Goal: Task Accomplishment & Management: Manage account settings

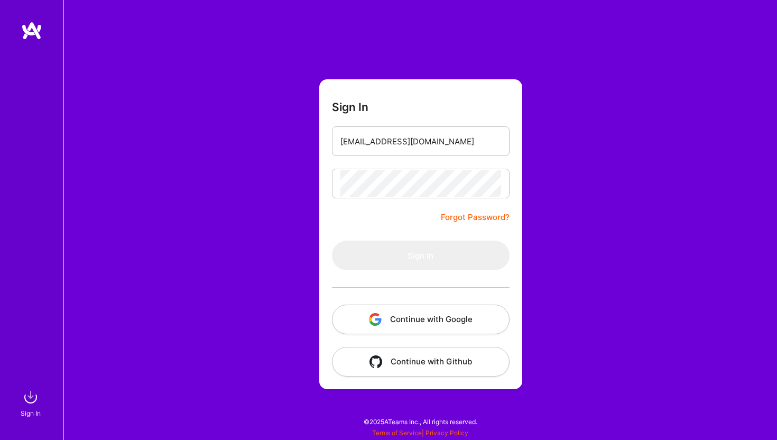
click at [386, 322] on button "Continue with Google" at bounding box center [421, 320] width 178 height 30
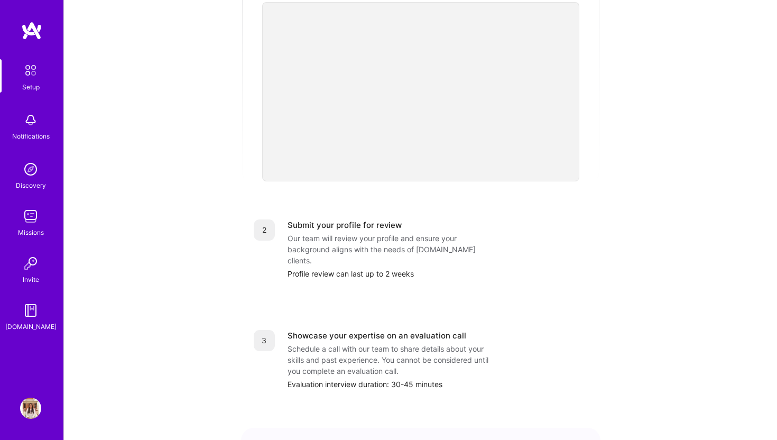
scroll to position [89, 0]
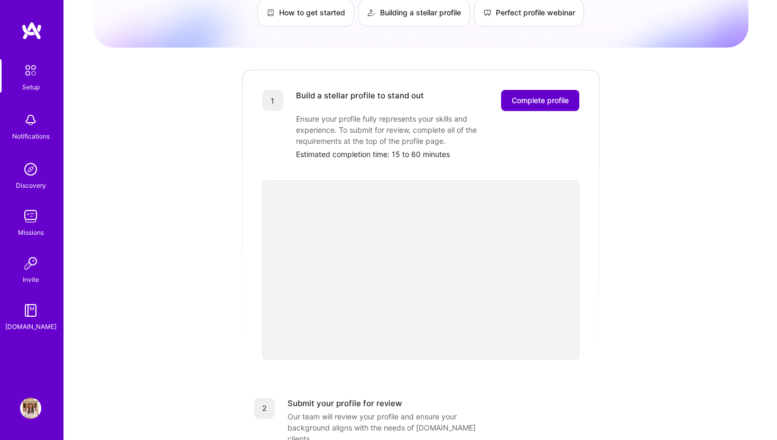
click at [549, 95] on span "Complete profile" at bounding box center [540, 100] width 57 height 11
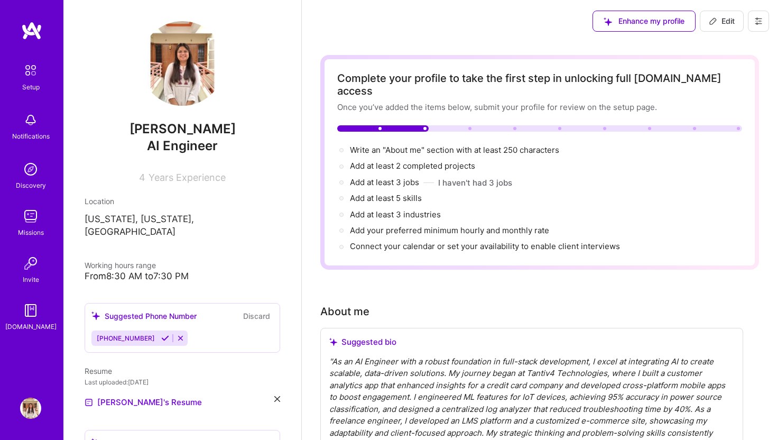
click at [199, 222] on p "[US_STATE], [US_STATE], [GEOGRAPHIC_DATA]" at bounding box center [183, 225] width 196 height 25
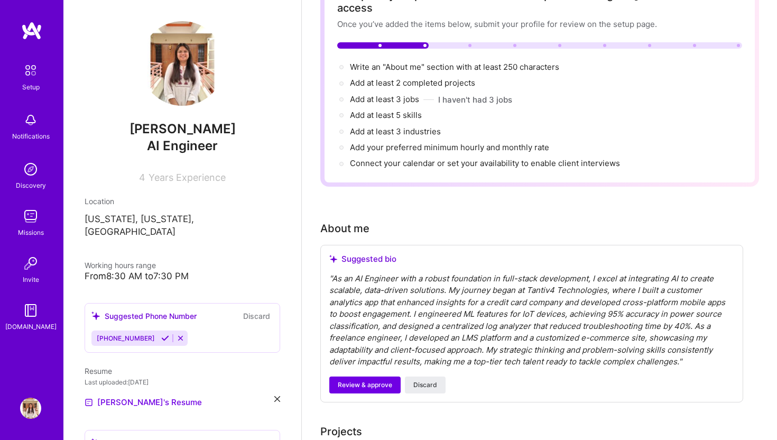
click at [174, 218] on p "[US_STATE], [US_STATE], [GEOGRAPHIC_DATA]" at bounding box center [183, 225] width 196 height 25
click at [156, 225] on p "[US_STATE], [US_STATE], [GEOGRAPHIC_DATA]" at bounding box center [183, 225] width 196 height 25
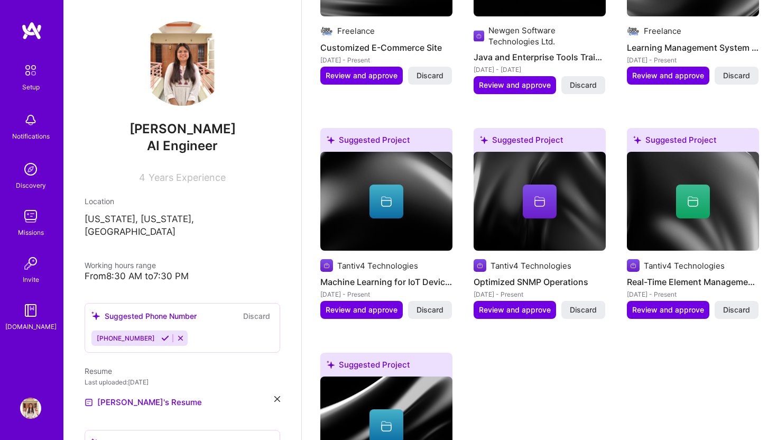
click at [185, 215] on p "[US_STATE], [US_STATE], [GEOGRAPHIC_DATA]" at bounding box center [183, 225] width 196 height 25
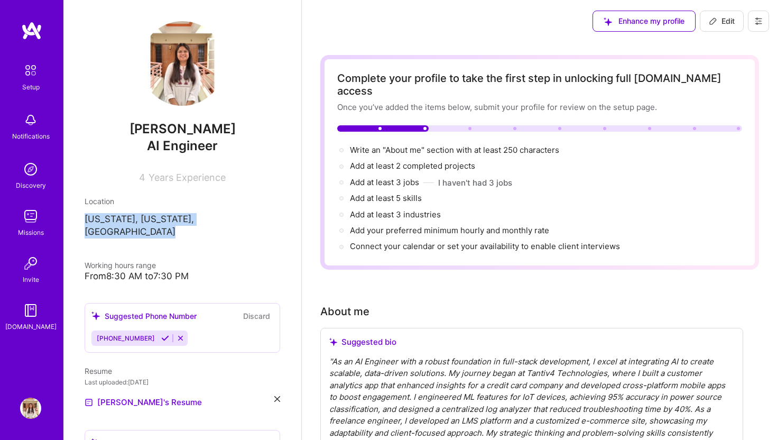
click at [675, 17] on span "Enhance my profile" at bounding box center [644, 21] width 81 height 11
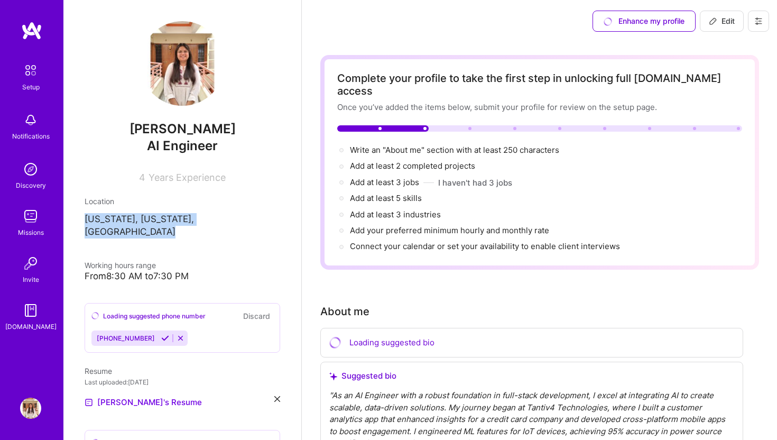
click at [711, 24] on icon at bounding box center [713, 21] width 6 height 6
select select "US"
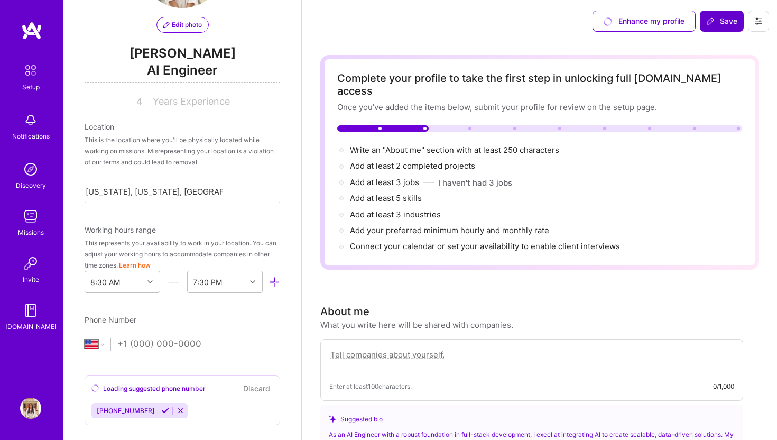
scroll to position [98, 0]
click at [191, 199] on div "[US_STATE], [US_STATE], [GEOGRAPHIC_DATA] [US_STATE], [US_STATE], [GEOGRAPHIC_D…" at bounding box center [183, 191] width 196 height 22
drag, startPoint x: 228, startPoint y: 193, endPoint x: 79, endPoint y: 193, distance: 149.6
click at [79, 193] on div "Edit photo [PERSON_NAME] AI Engineer 4 Years Experience Location This is the lo…" at bounding box center [182, 220] width 238 height 440
click at [116, 186] on div "Search location..." at bounding box center [118, 191] width 64 height 11
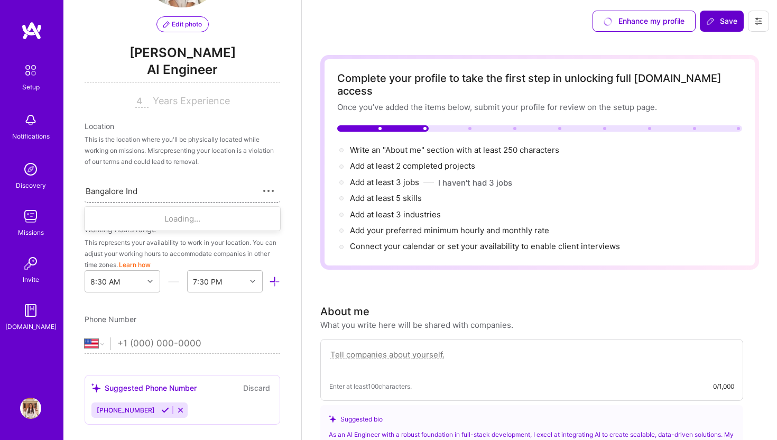
type input "[GEOGRAPHIC_DATA] [GEOGRAPHIC_DATA]"
drag, startPoint x: 149, startPoint y: 190, endPoint x: 132, endPoint y: 190, distance: 16.9
click at [132, 190] on div "Search location..." at bounding box center [183, 191] width 196 height 22
click at [132, 190] on div "Search location..." at bounding box center [118, 191] width 64 height 11
type input "Ind"
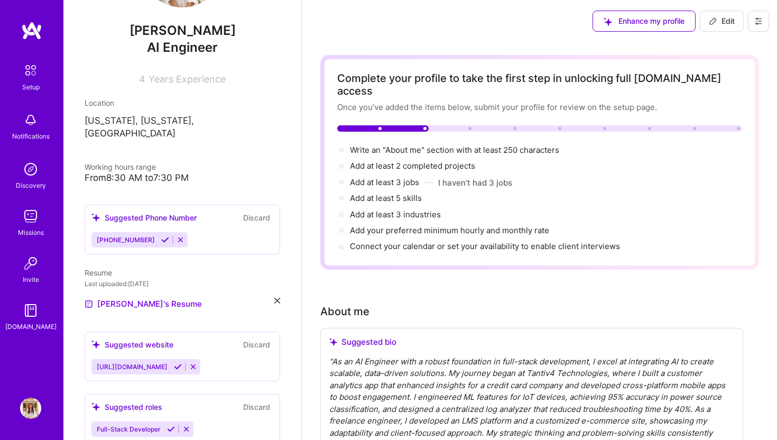
click at [699, 21] on div "Enhance my profile Edit" at bounding box center [681, 21] width 192 height 42
click at [709, 21] on icon at bounding box center [713, 21] width 8 height 8
select select "US"
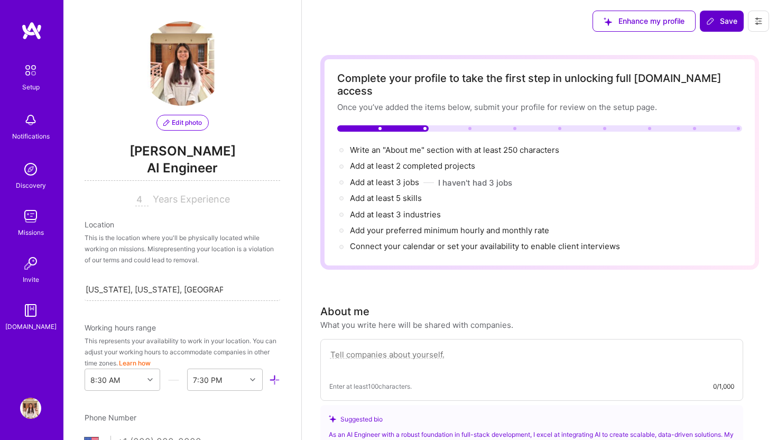
scroll to position [143, 0]
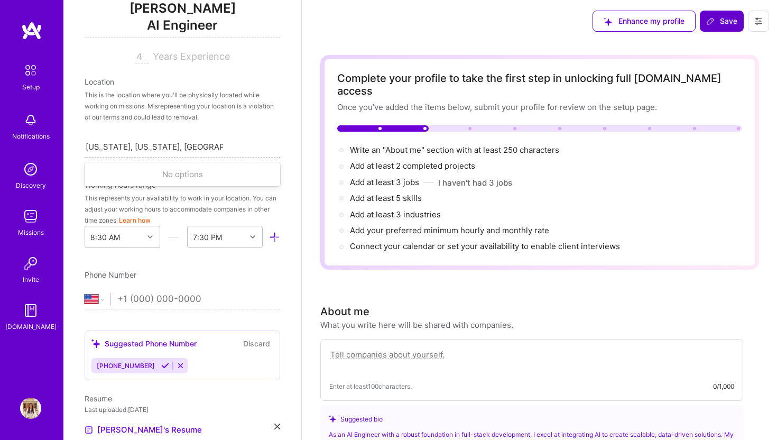
drag, startPoint x: 233, startPoint y: 144, endPoint x: 107, endPoint y: 145, distance: 126.3
click at [107, 145] on div "[US_STATE], [US_STATE], [GEOGRAPHIC_DATA] [US_STATE], [US_STATE], [GEOGRAPHIC_D…" at bounding box center [183, 146] width 196 height 22
click at [107, 145] on input "[US_STATE], [US_STATE], [GEOGRAPHIC_DATA]" at bounding box center [154, 146] width 137 height 11
drag, startPoint x: 104, startPoint y: 144, endPoint x: 290, endPoint y: 147, distance: 186.6
click at [290, 147] on div "Edit photo [PERSON_NAME] AI Engineer 4 Years Experience Location This is the lo…" at bounding box center [182, 220] width 238 height 440
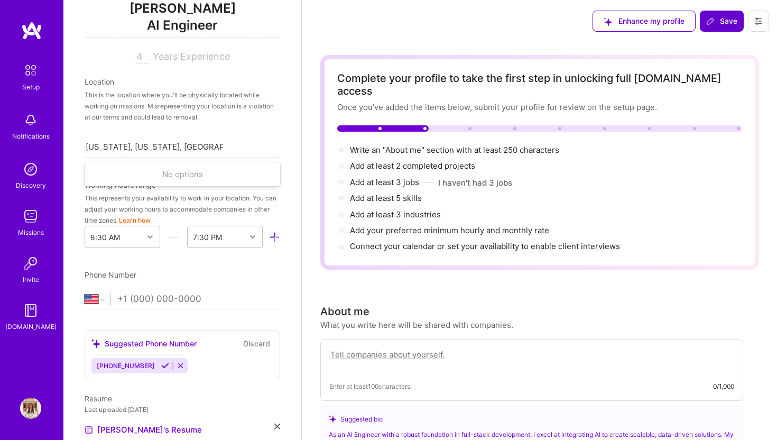
type input "[GEOGRAPHIC_DATA]"
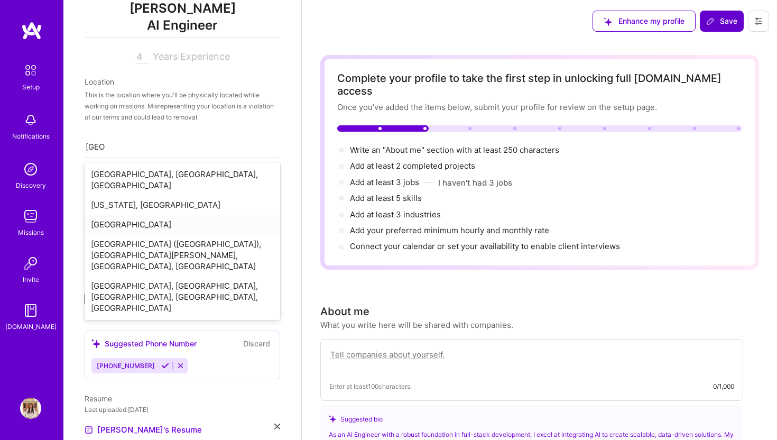
click at [210, 215] on div "[GEOGRAPHIC_DATA]" at bounding box center [183, 225] width 196 height 20
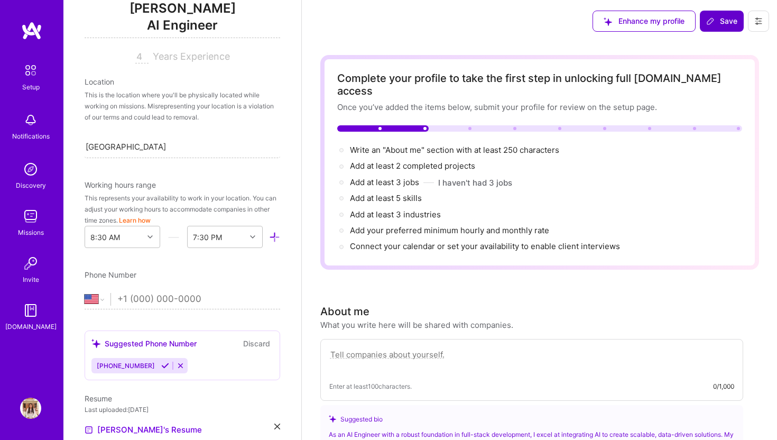
click at [224, 263] on div "Edit photo [PERSON_NAME] AI Engineer 4 Years Experience Location This is the lo…" at bounding box center [182, 220] width 238 height 440
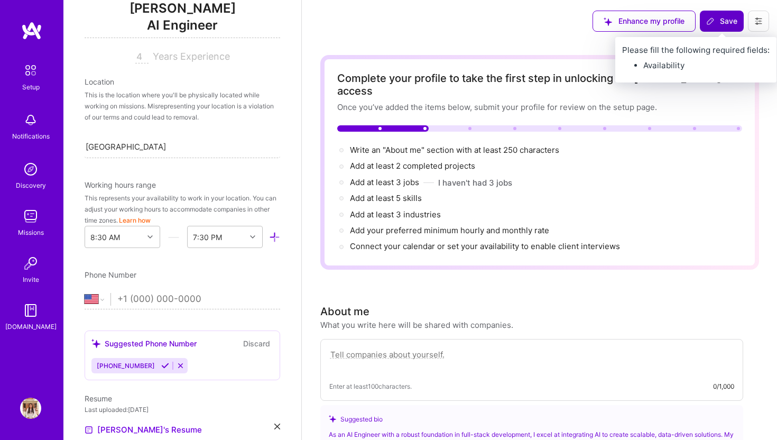
click at [726, 19] on span "Save" at bounding box center [721, 21] width 31 height 11
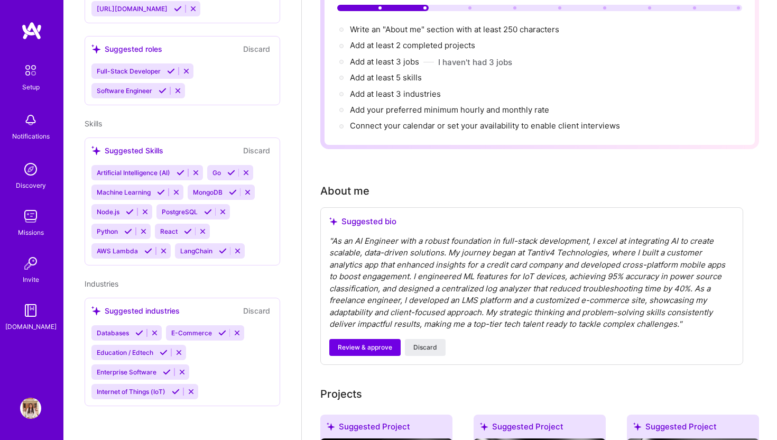
scroll to position [141, 0]
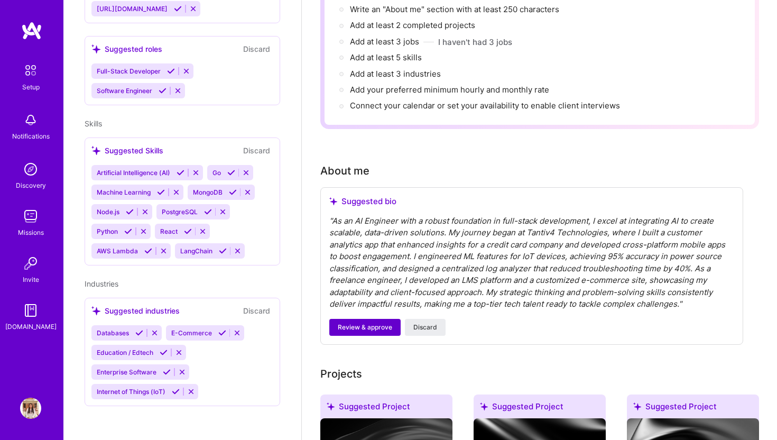
click at [361, 319] on button "Review & approve" at bounding box center [364, 327] width 71 height 17
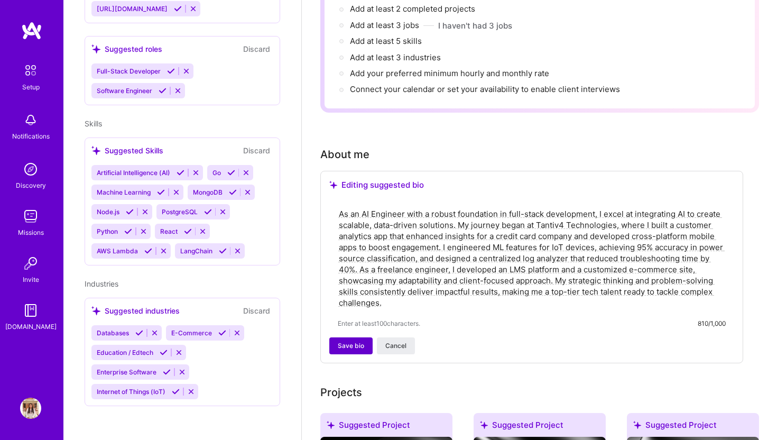
scroll to position [159, 0]
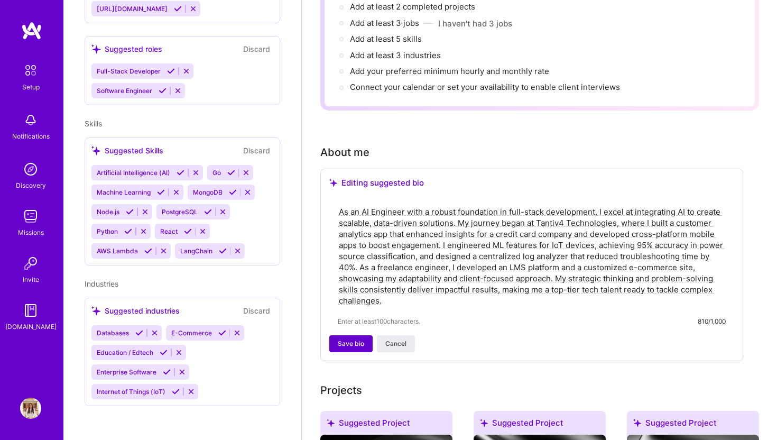
click at [352, 339] on span "Save bio" at bounding box center [351, 344] width 26 height 10
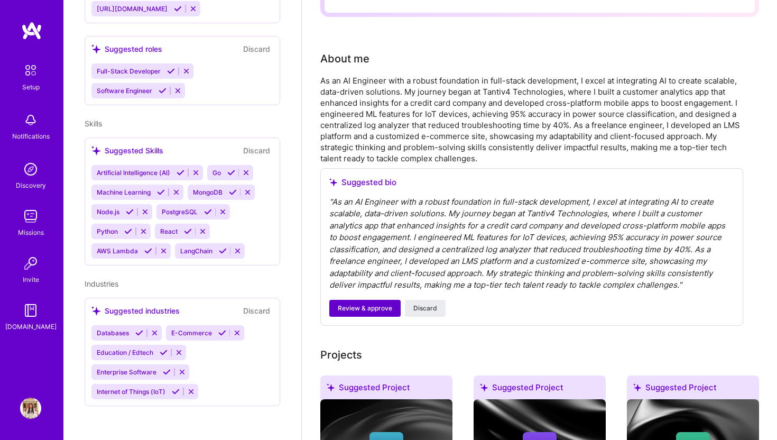
scroll to position [265, 0]
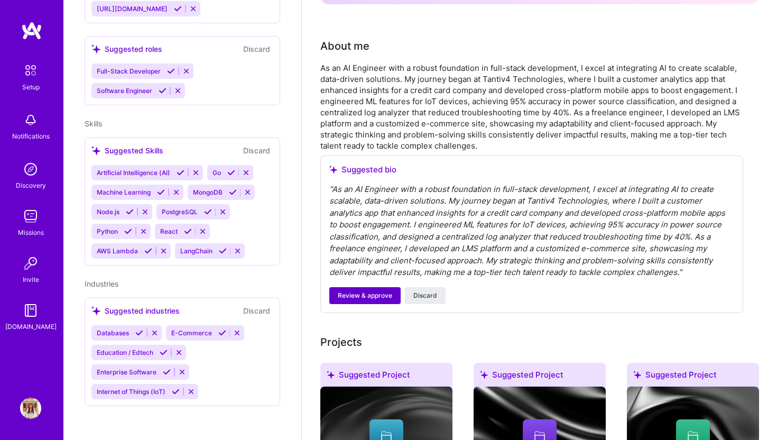
click at [382, 291] on span "Review & approve" at bounding box center [365, 296] width 54 height 10
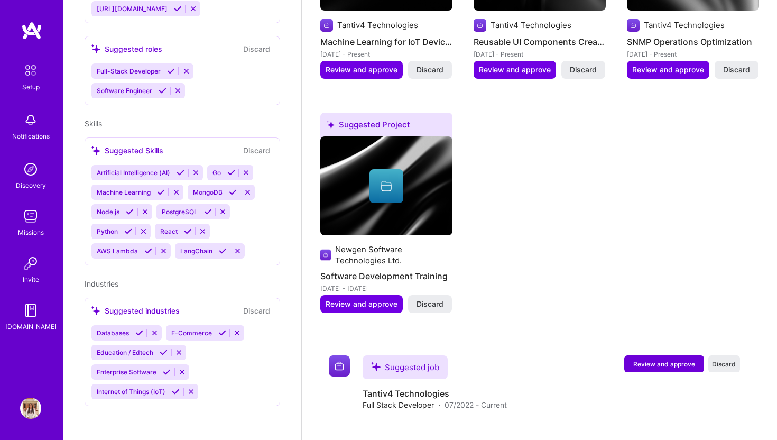
scroll to position [1114, 0]
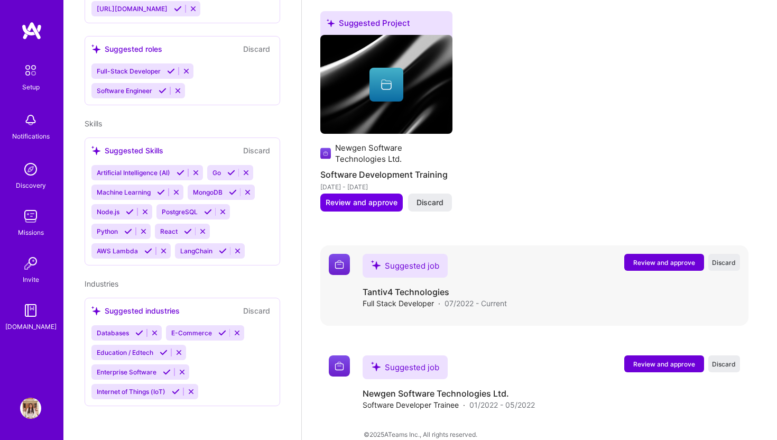
click at [669, 258] on span "Review and approve" at bounding box center [664, 262] width 62 height 9
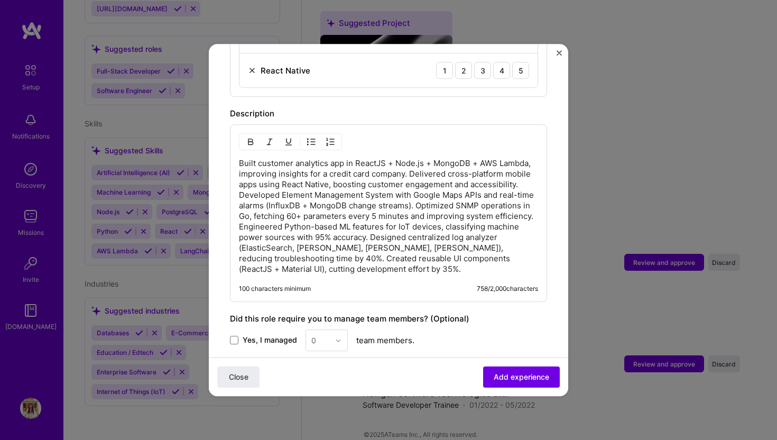
scroll to position [767, 0]
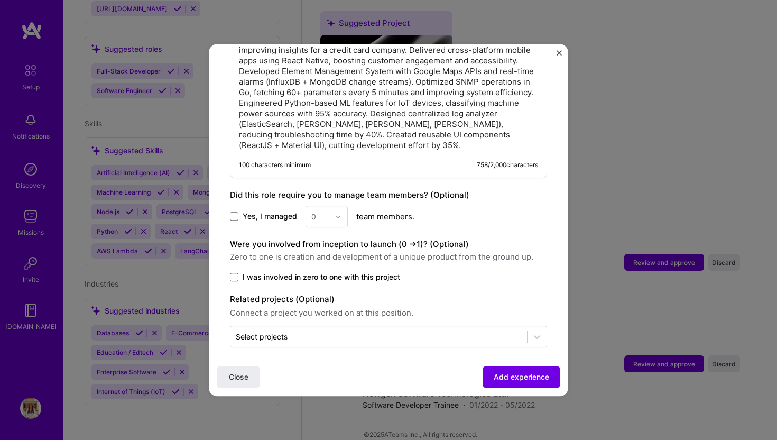
click at [234, 273] on span at bounding box center [234, 277] width 8 height 8
click at [0, 0] on input "I was involved in zero to one with this project" at bounding box center [0, 0] width 0 height 0
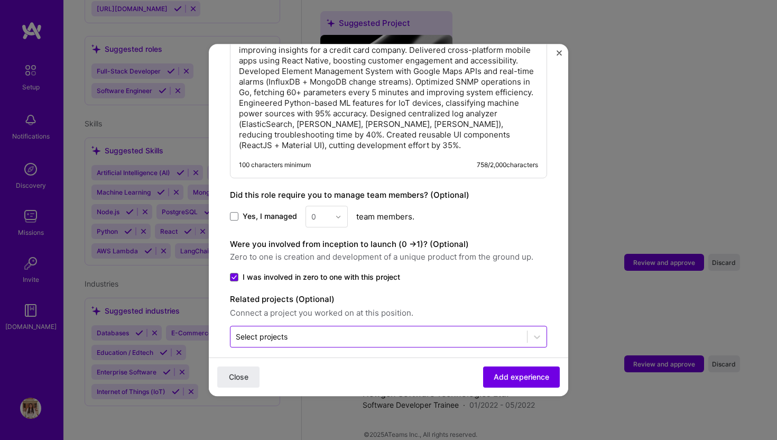
click at [412, 331] on input "text" at bounding box center [379, 336] width 286 height 11
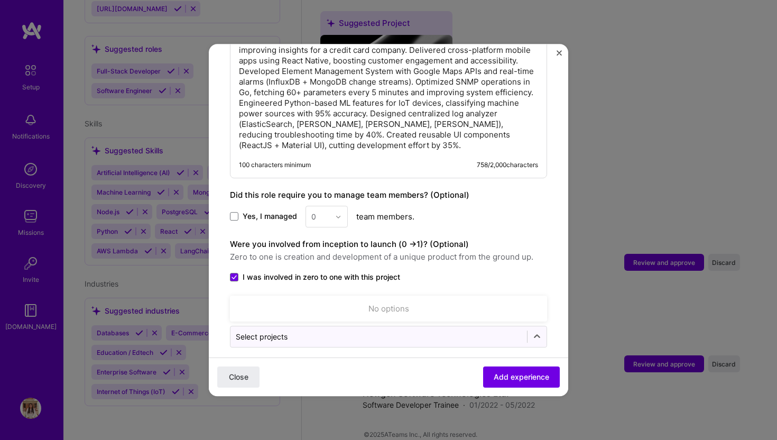
click at [470, 251] on span "Zero to one is creation and development of a unique product from the ground up." at bounding box center [388, 257] width 317 height 13
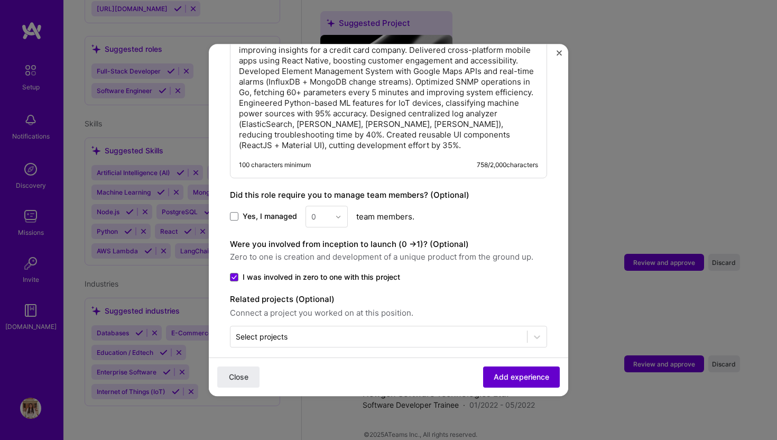
click at [515, 377] on span "Add experience" at bounding box center [522, 377] width 56 height 11
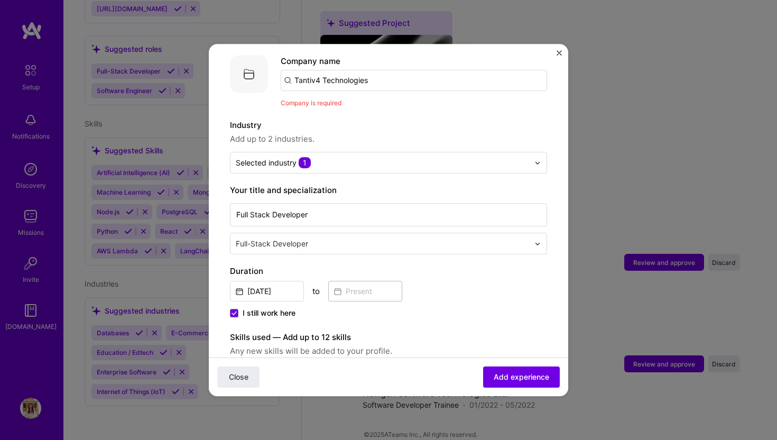
scroll to position [0, 0]
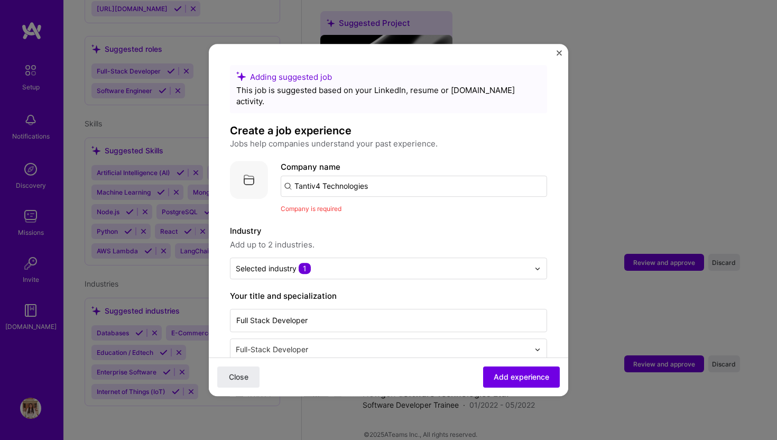
click at [409, 176] on input "Tantiv4 Technologies" at bounding box center [414, 186] width 266 height 21
click at [401, 176] on input "Tantiv4 Technologies" at bounding box center [414, 186] width 266 height 21
click at [511, 379] on span "Add experience" at bounding box center [522, 377] width 56 height 11
drag, startPoint x: 386, startPoint y: 179, endPoint x: 268, endPoint y: 178, distance: 117.9
click at [268, 178] on div "Company logo Company name Tantiv4 Technologies Company is required" at bounding box center [388, 187] width 317 height 53
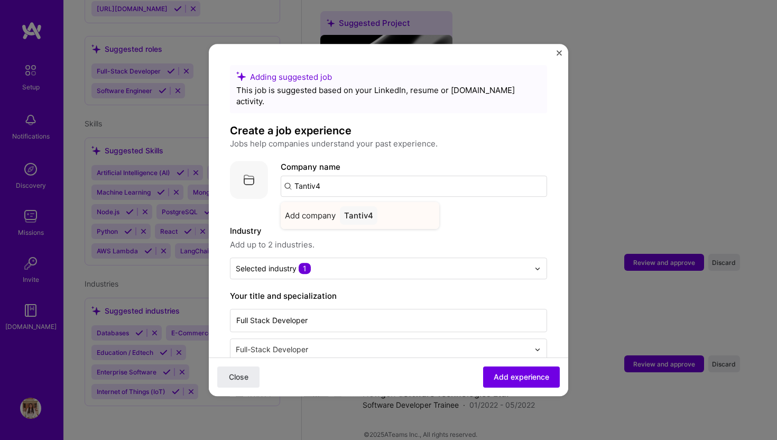
type input "Tantiv4"
click at [350, 212] on div "Tantiv4" at bounding box center [359, 215] width 38 height 19
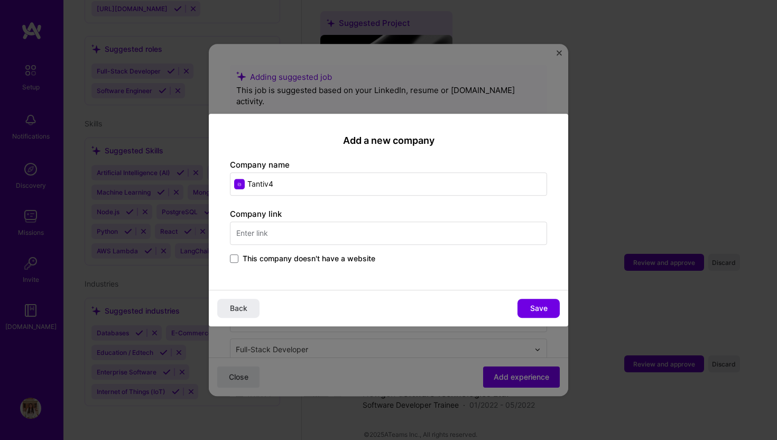
click at [330, 184] on input "Tantiv4" at bounding box center [388, 183] width 317 height 23
type input "Tantiv4 Technologies"
click at [540, 308] on span "Save" at bounding box center [538, 308] width 17 height 11
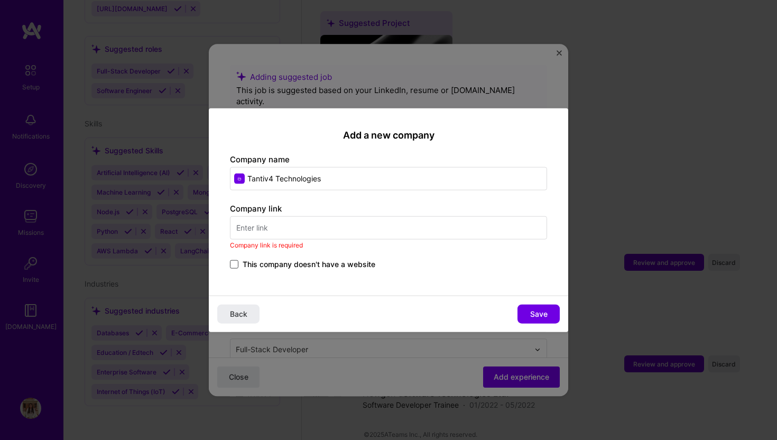
click at [235, 267] on span at bounding box center [234, 264] width 8 height 8
click at [0, 0] on input "This company doesn't have a website" at bounding box center [0, 0] width 0 height 0
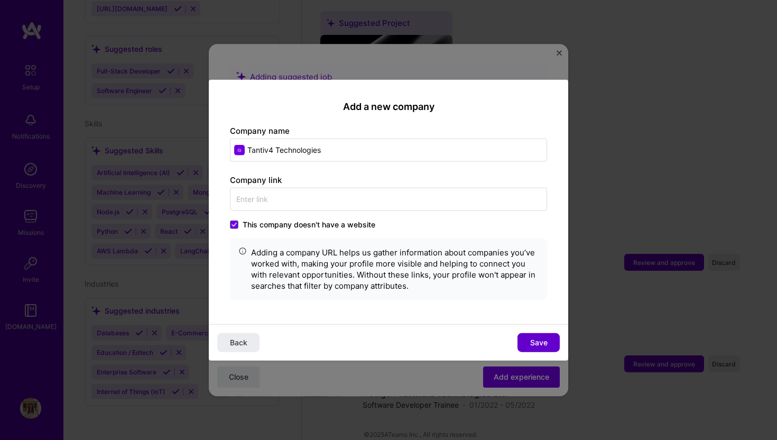
click at [545, 339] on span "Save" at bounding box center [538, 342] width 17 height 11
type input "Tantiv4 Technologies"
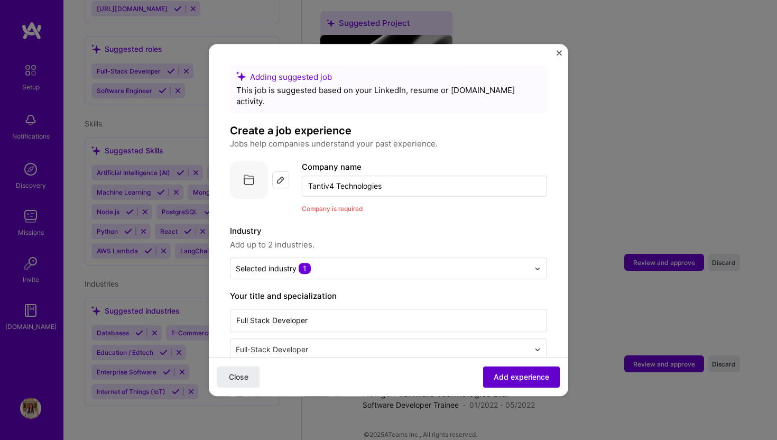
click at [528, 373] on span "Add experience" at bounding box center [522, 377] width 56 height 11
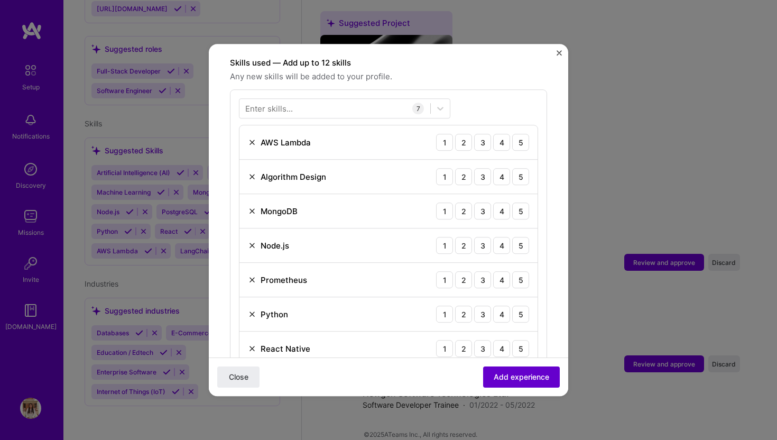
scroll to position [366, 0]
click at [528, 373] on span "Add experience" at bounding box center [522, 377] width 56 height 11
click at [483, 132] on div "3" at bounding box center [482, 140] width 17 height 17
click at [487, 167] on div "3" at bounding box center [482, 175] width 17 height 17
click at [501, 201] on div "4" at bounding box center [501, 209] width 17 height 17
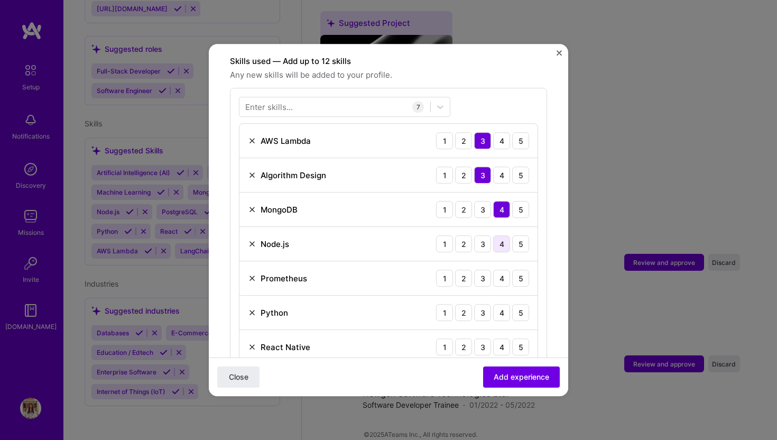
click at [501, 235] on div "4" at bounding box center [501, 243] width 17 height 17
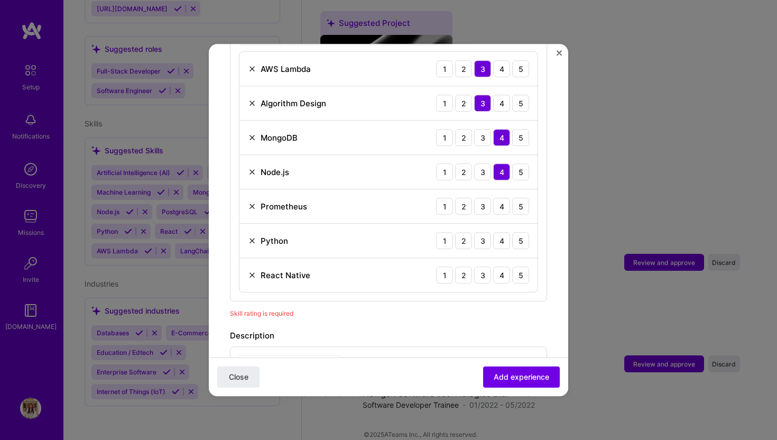
scroll to position [440, 0]
click at [501, 196] on div "4" at bounding box center [501, 204] width 17 height 17
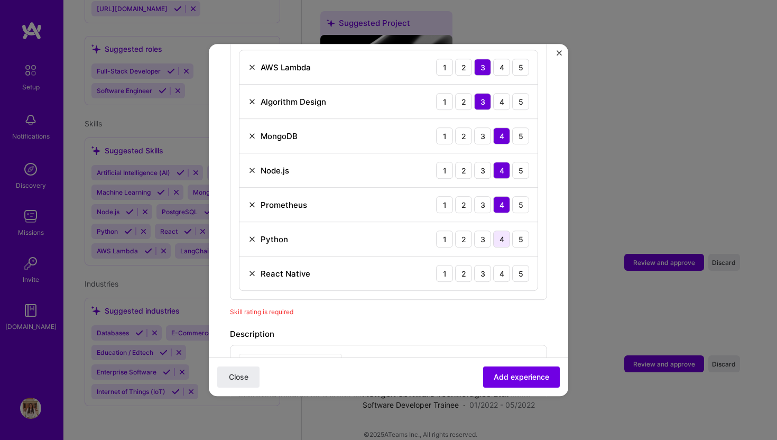
click at [501, 230] on div "4" at bounding box center [501, 238] width 17 height 17
click at [501, 256] on div "React Native 1 2 3 4 5" at bounding box center [388, 273] width 298 height 34
click at [504, 267] on div "4" at bounding box center [501, 273] width 17 height 17
click at [516, 388] on div "Close Add experience" at bounding box center [388, 376] width 359 height 39
click at [516, 378] on span "Add experience" at bounding box center [522, 377] width 56 height 11
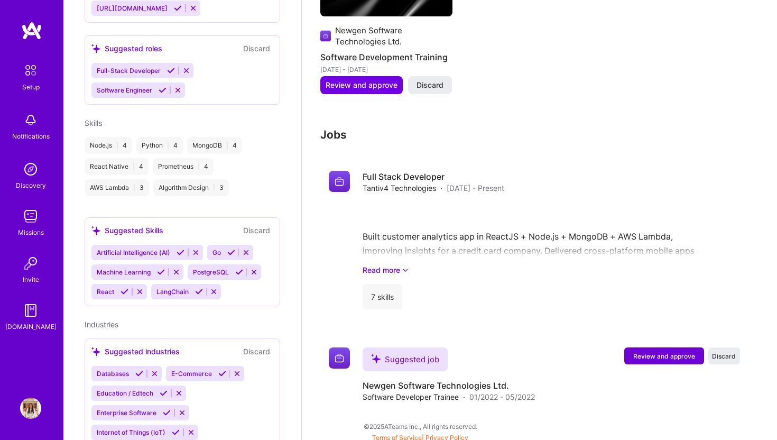
scroll to position [1207, 0]
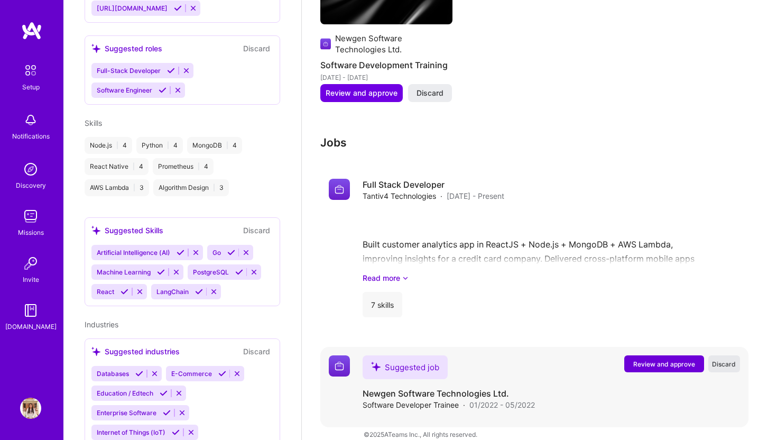
click at [725, 359] on span "Discard" at bounding box center [724, 363] width 24 height 9
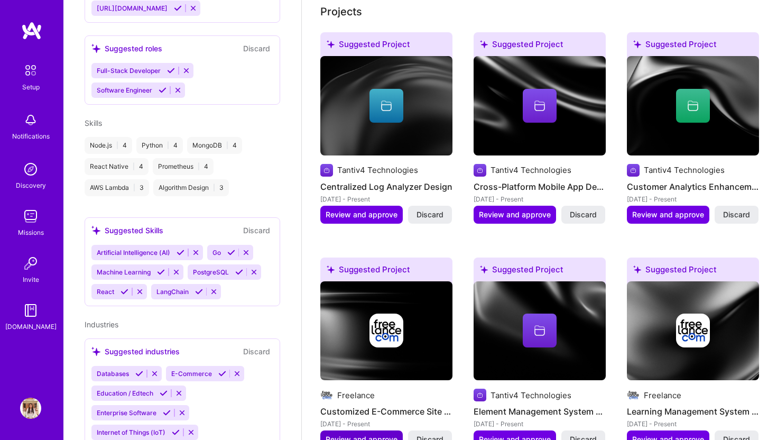
scroll to position [400, 0]
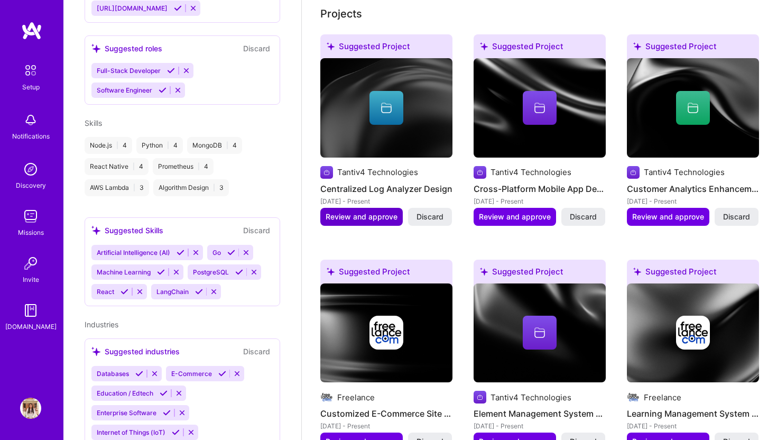
click at [363, 210] on button "Review and approve" at bounding box center [361, 217] width 82 height 18
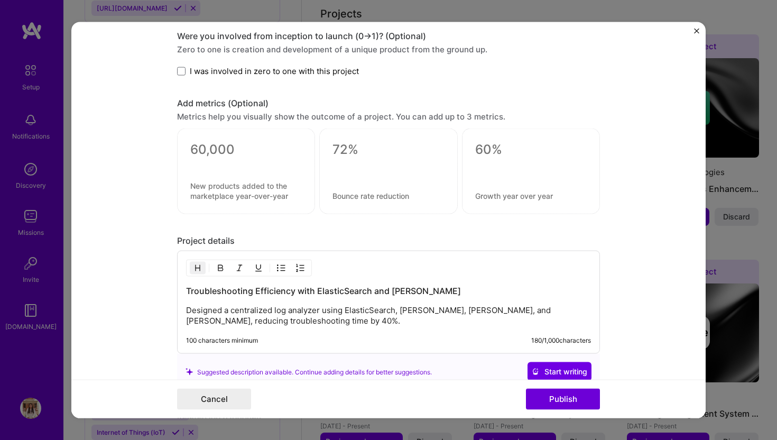
scroll to position [822, 0]
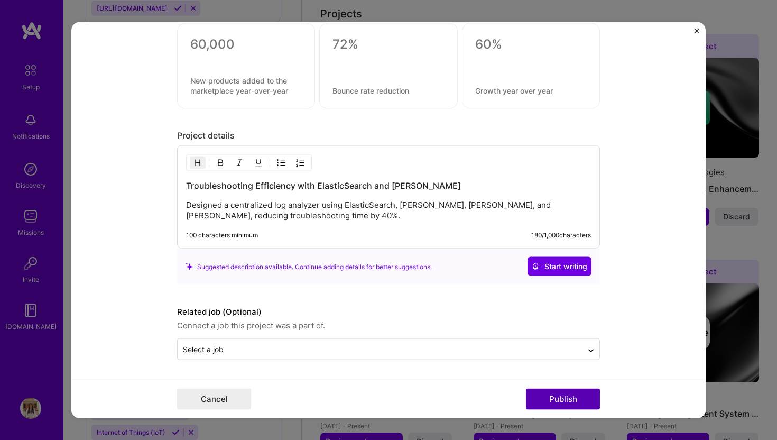
click at [556, 398] on button "Publish" at bounding box center [563, 398] width 74 height 21
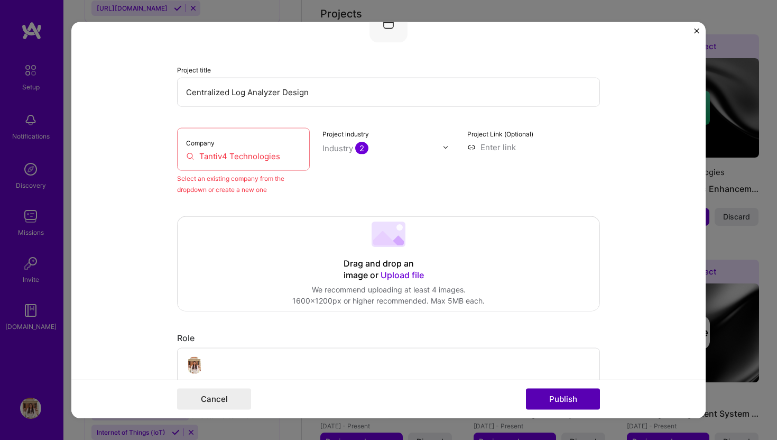
scroll to position [69, 0]
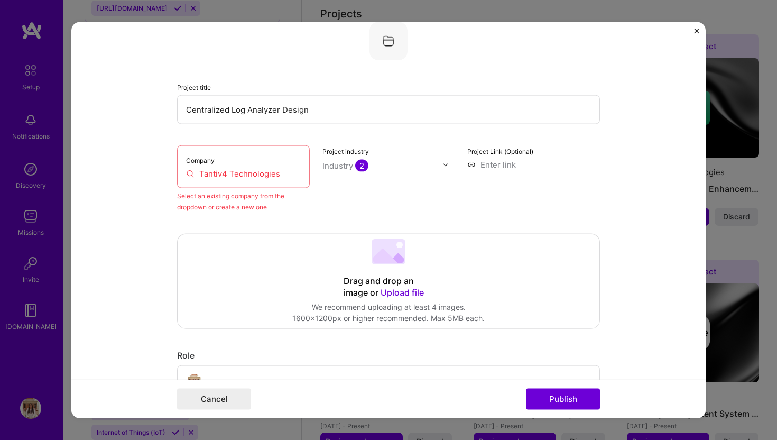
click at [297, 173] on input "Tantiv4 Technologies" at bounding box center [243, 173] width 115 height 11
drag, startPoint x: 297, startPoint y: 173, endPoint x: 226, endPoint y: 174, distance: 70.8
click at [226, 175] on input "Tantiv4 Technologies" at bounding box center [243, 173] width 115 height 11
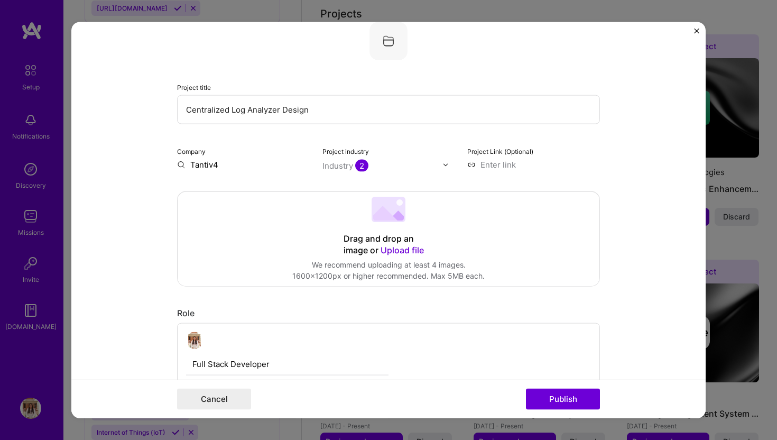
type input "Tantiv4"
click at [277, 190] on div "Add company Tantiv4" at bounding box center [256, 189] width 159 height 27
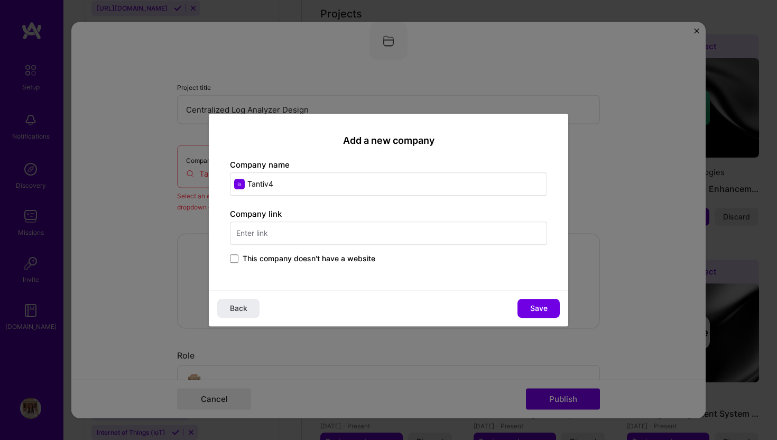
click at [229, 260] on div "Add a new company Company name Tantiv4 Company link This company doesn't have a…" at bounding box center [388, 202] width 359 height 176
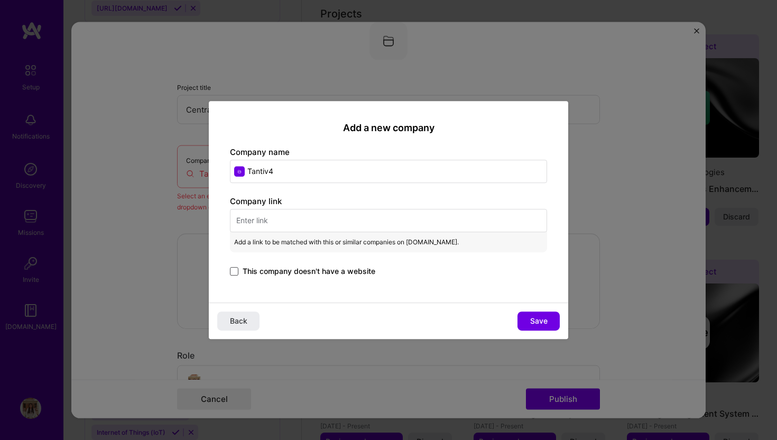
click at [233, 271] on span at bounding box center [234, 271] width 8 height 8
click at [0, 0] on input "This company doesn't have a website" at bounding box center [0, 0] width 0 height 0
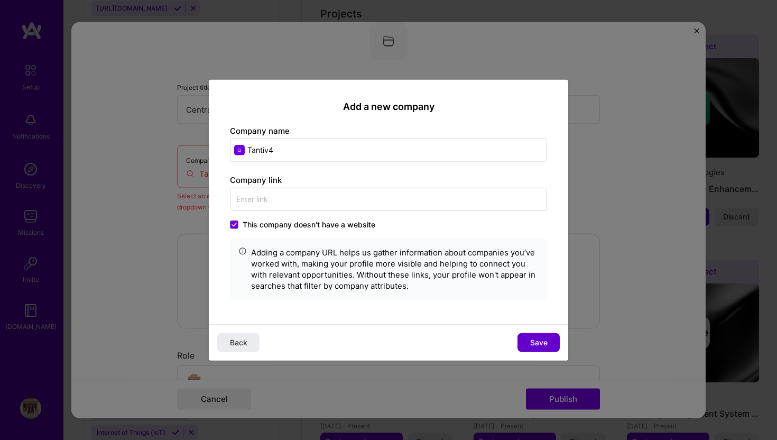
click at [536, 345] on span "Save" at bounding box center [538, 342] width 17 height 11
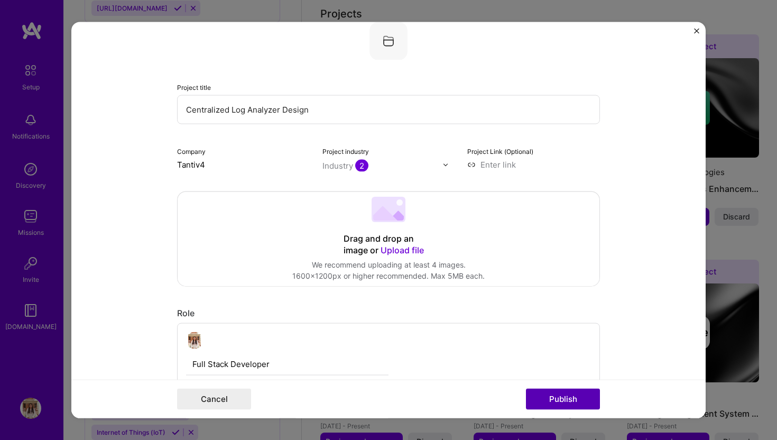
click at [550, 400] on button "Publish" at bounding box center [563, 398] width 74 height 21
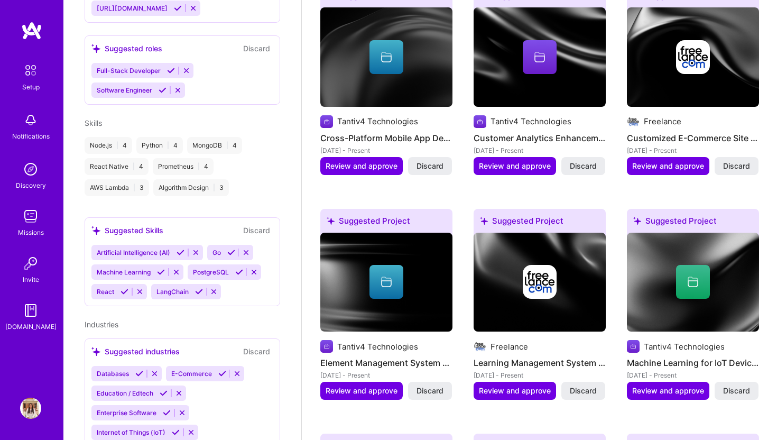
scroll to position [592, 0]
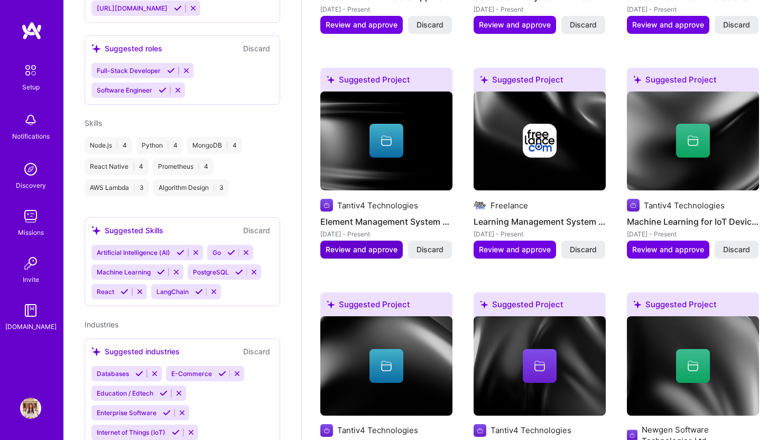
click at [385, 244] on span "Review and approve" at bounding box center [362, 249] width 72 height 11
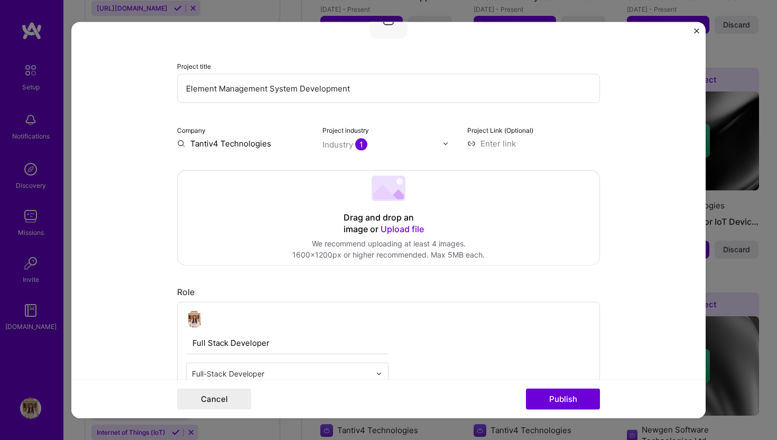
scroll to position [130, 0]
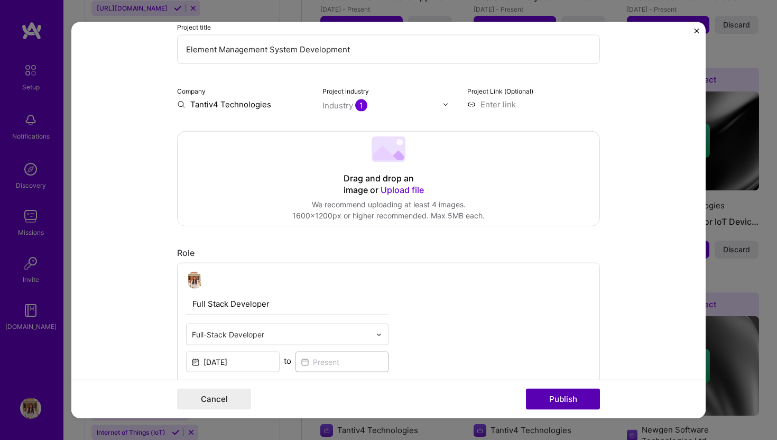
click at [579, 400] on button "Publish" at bounding box center [563, 398] width 74 height 21
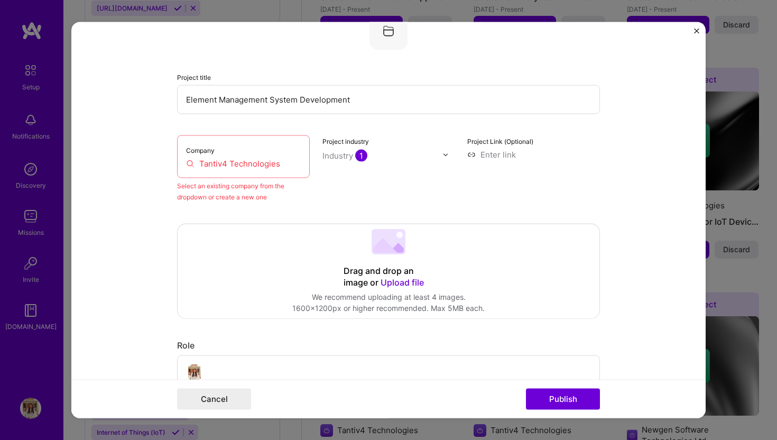
scroll to position [69, 0]
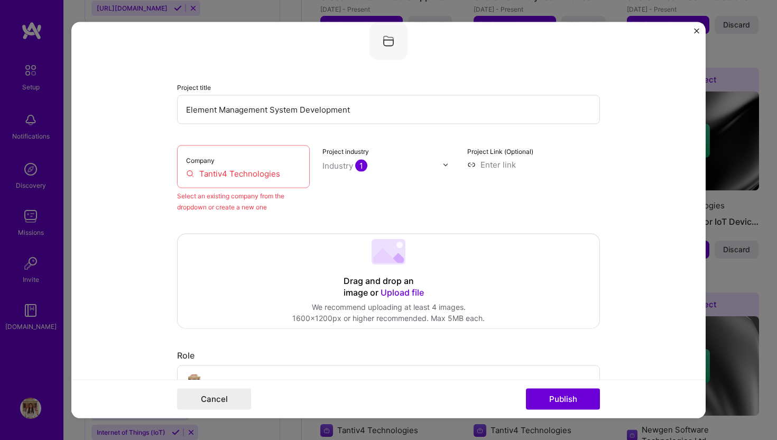
click at [236, 185] on div "Company Tantiv4 Technologies" at bounding box center [243, 166] width 133 height 43
click at [277, 176] on input "Tantiv4 Technologies" at bounding box center [243, 173] width 115 height 11
drag, startPoint x: 287, startPoint y: 176, endPoint x: 159, endPoint y: 176, distance: 127.9
click at [159, 176] on form "Editing suggested project This project is suggested based on your LinkedIn, res…" at bounding box center [388, 220] width 634 height 396
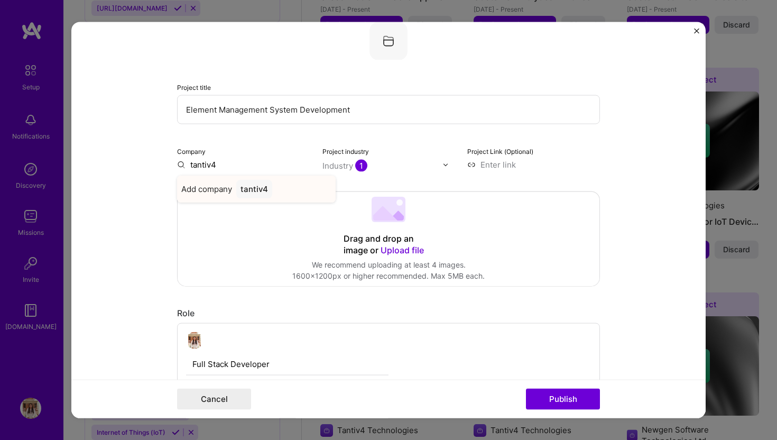
type input "tantiv4"
click at [259, 191] on div "tantiv4" at bounding box center [254, 189] width 36 height 19
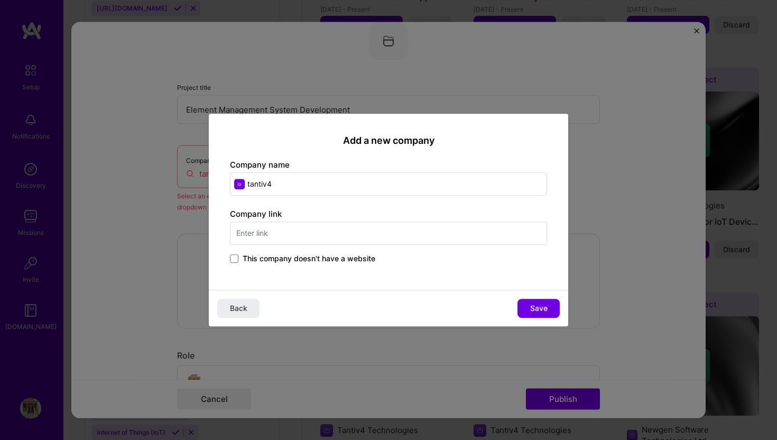
click at [234, 263] on label "This company doesn't have a website" at bounding box center [302, 258] width 145 height 11
click at [0, 0] on input "This company doesn't have a website" at bounding box center [0, 0] width 0 height 0
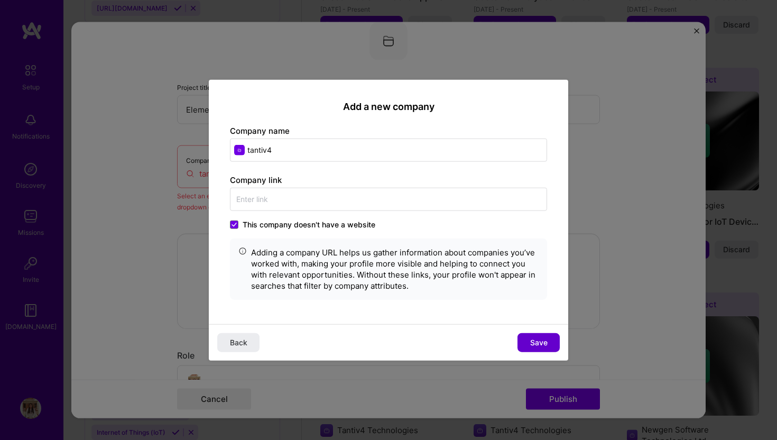
click at [537, 339] on span "Save" at bounding box center [538, 342] width 17 height 11
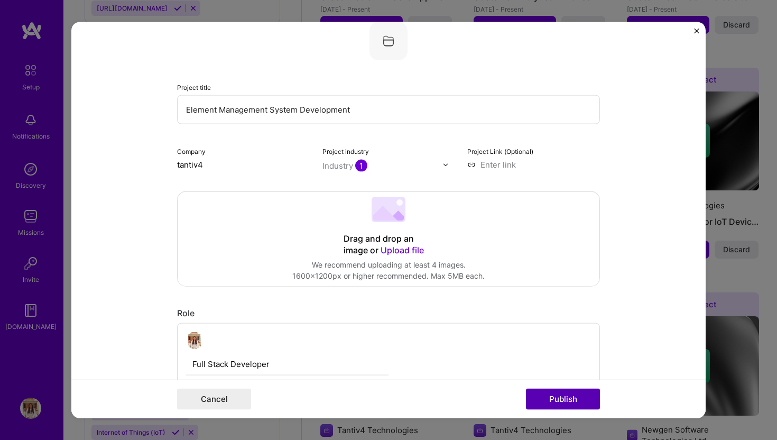
click at [550, 402] on button "Publish" at bounding box center [563, 398] width 74 height 21
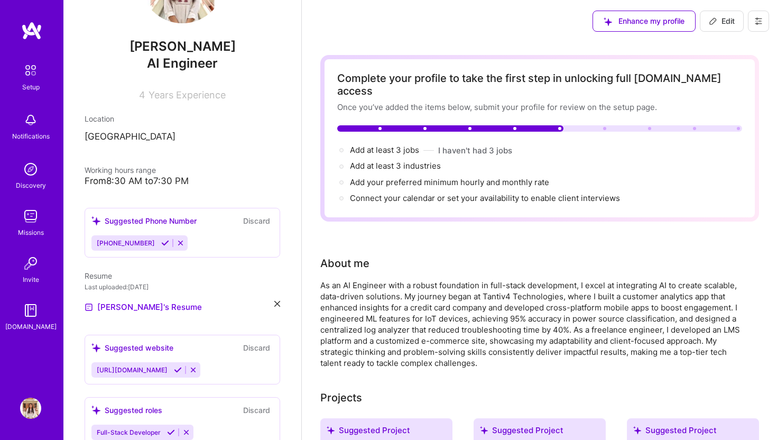
scroll to position [0, 0]
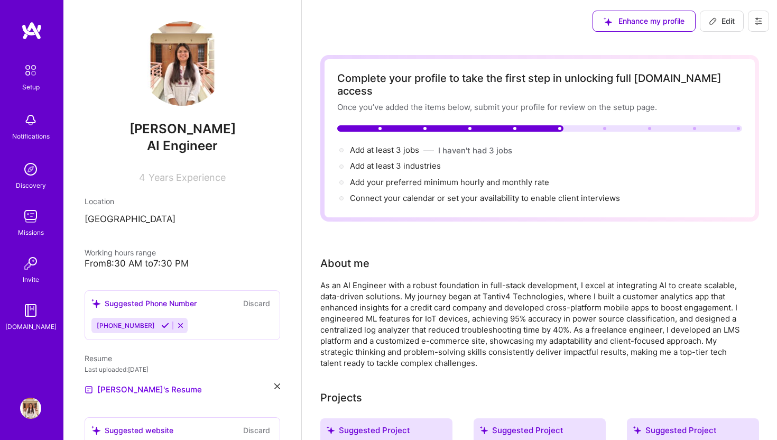
click at [718, 21] on span "Edit" at bounding box center [722, 21] width 26 height 11
select select "US"
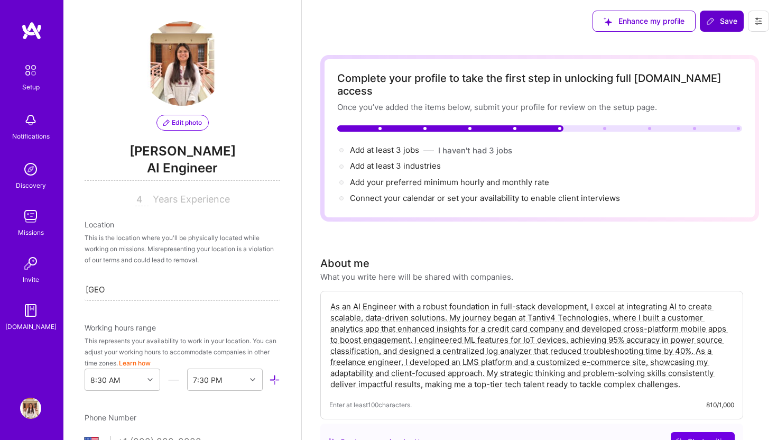
scroll to position [523, 0]
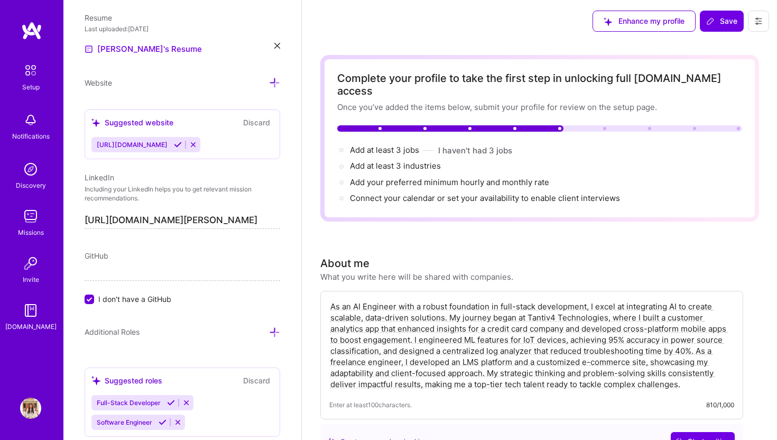
click at [753, 34] on div "Enhance my profile Save" at bounding box center [681, 21] width 192 height 42
click at [753, 22] on button at bounding box center [758, 21] width 21 height 21
click at [497, 31] on div "Enhance my profile Save" at bounding box center [539, 21] width 475 height 42
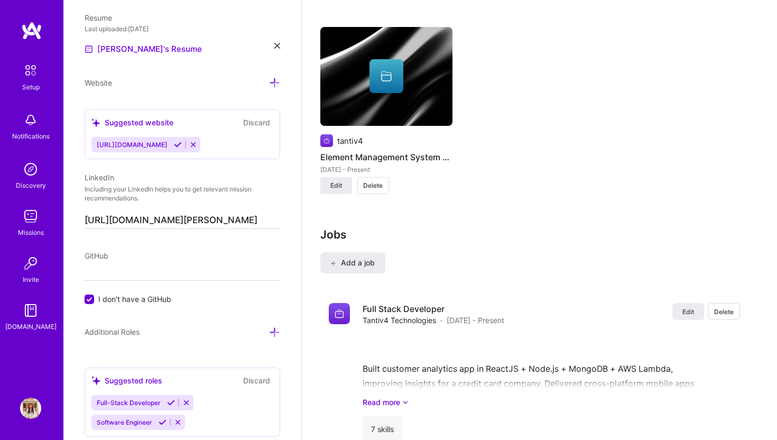
scroll to position [1608, 0]
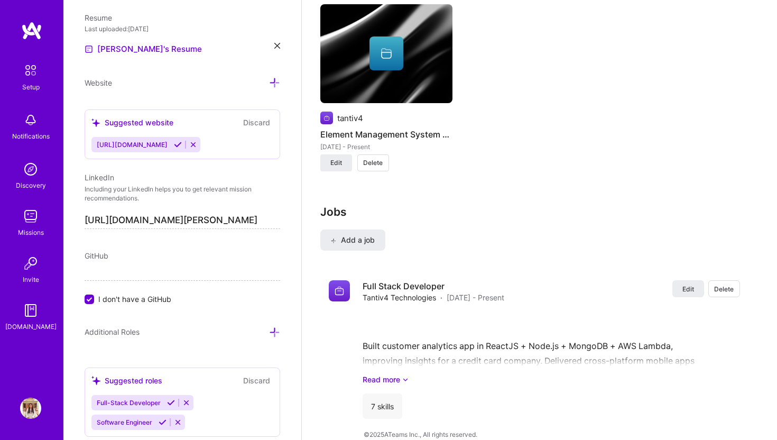
click at [26, 83] on div "Setup" at bounding box center [30, 86] width 17 height 11
